Goal: Find specific page/section: Find specific page/section

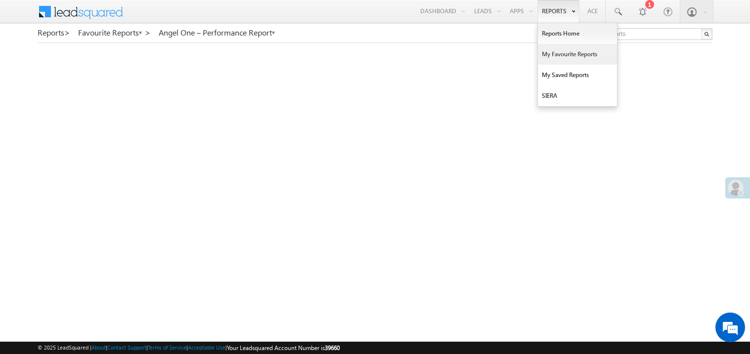
click at [548, 50] on link "My Favourite Reports" at bounding box center [577, 54] width 79 height 21
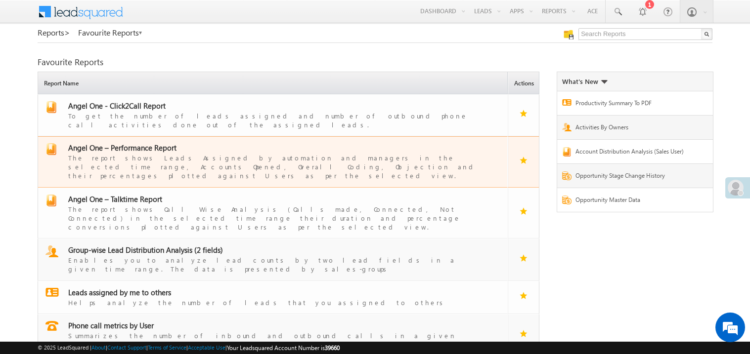
click at [142, 153] on div "The report shows Leads Assigned by automation and managers in the selected time…" at bounding box center [278, 167] width 421 height 28
